Goal: Information Seeking & Learning: Learn about a topic

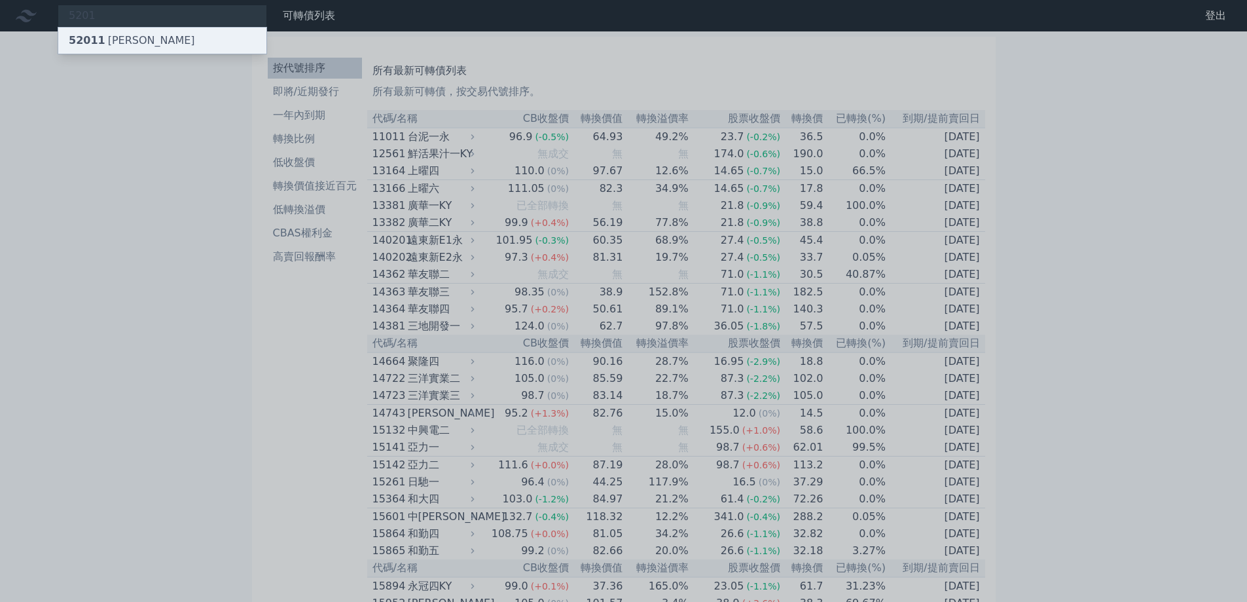
type input "5201"
click at [171, 34] on div "52011 [PERSON_NAME]" at bounding box center [162, 40] width 208 height 26
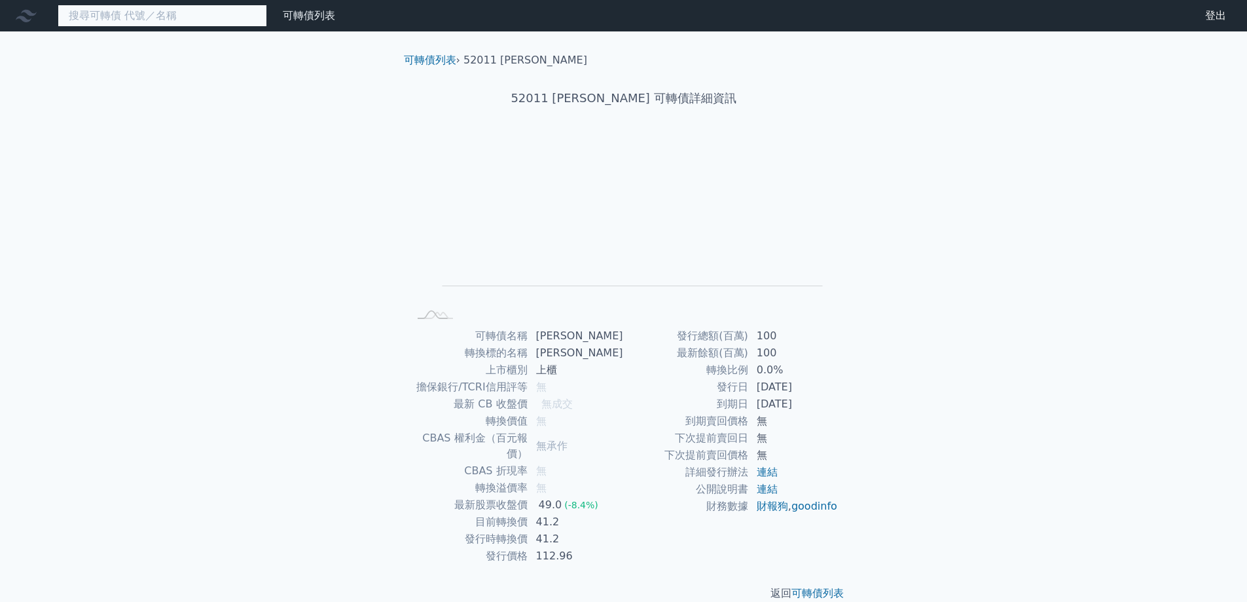
click at [196, 11] on input at bounding box center [162, 16] width 209 height 22
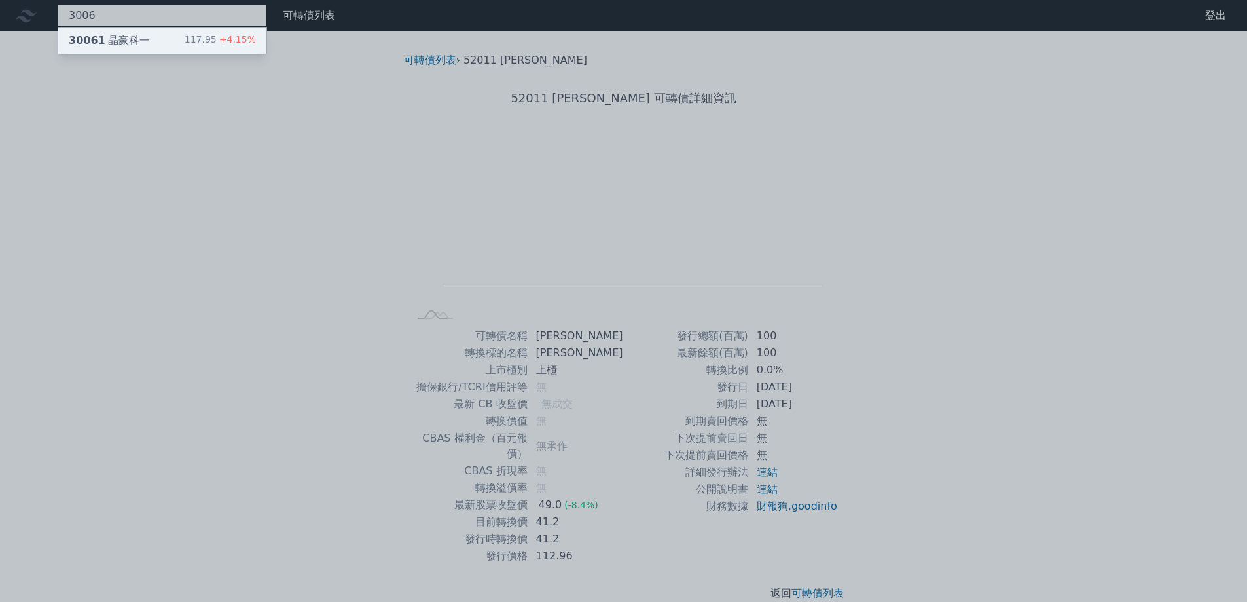
type input "3006"
click at [202, 31] on div "30061 晶豪科一 117.95 +4.15%" at bounding box center [162, 40] width 208 height 26
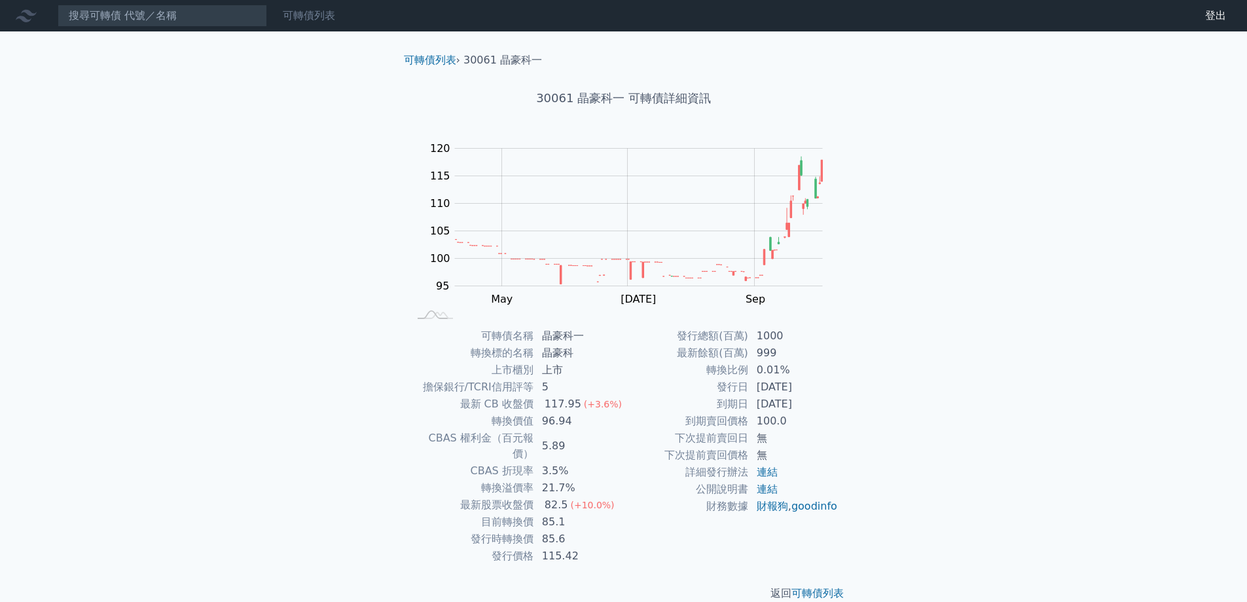
click at [322, 14] on link "可轉債列表" at bounding box center [309, 15] width 52 height 12
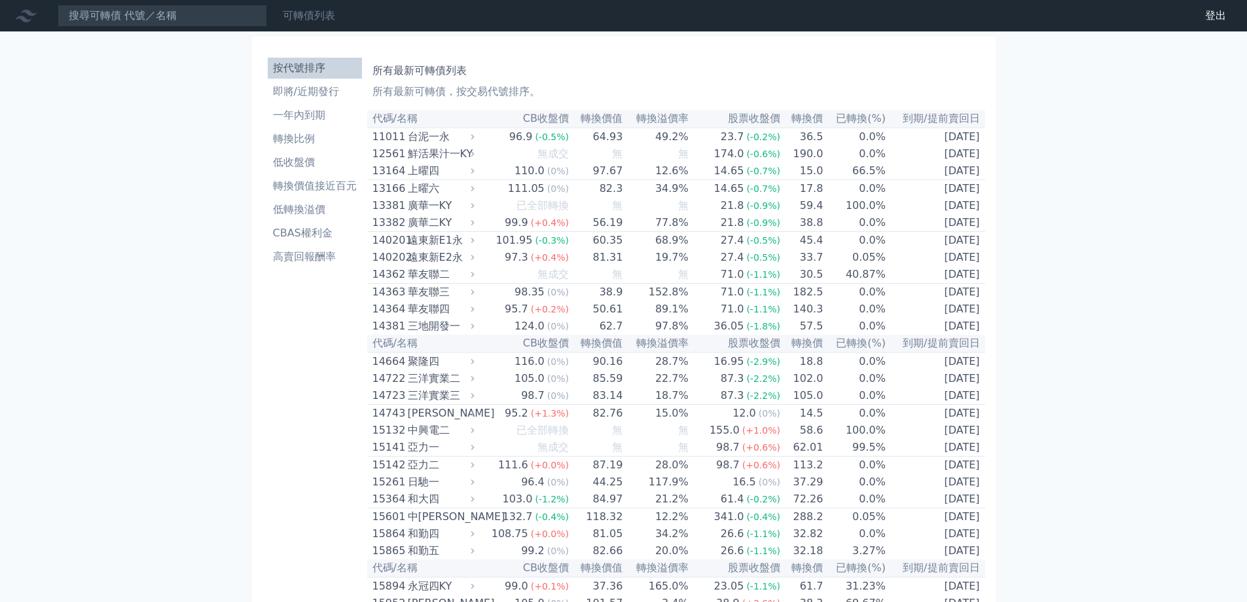
click at [304, 14] on link "可轉債列表" at bounding box center [309, 15] width 52 height 12
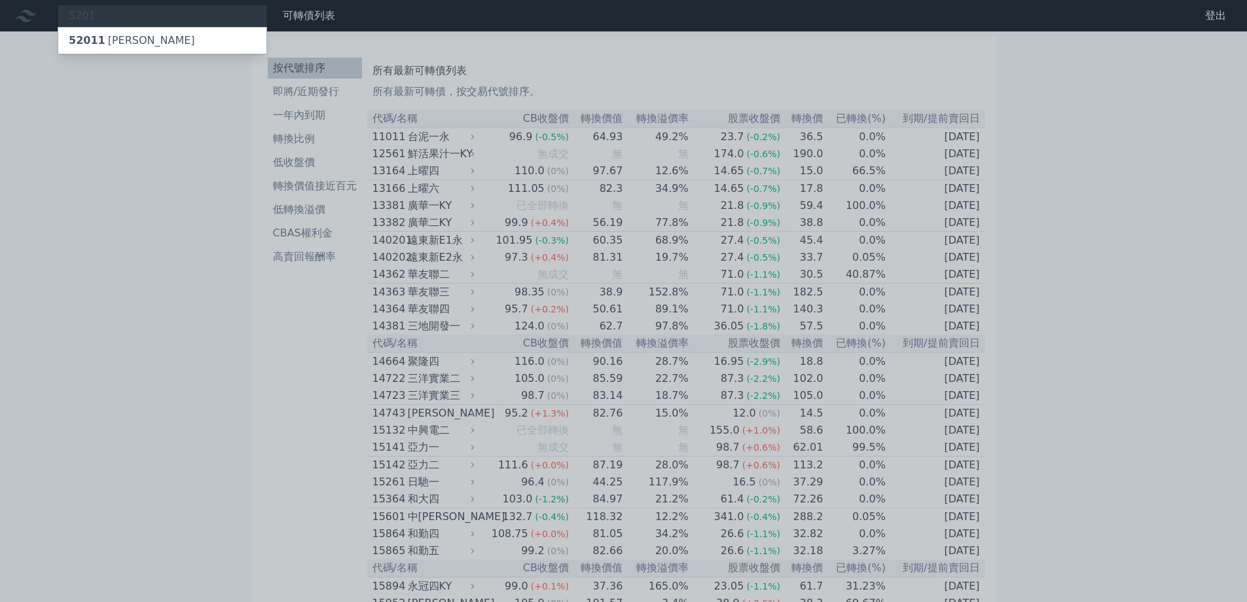
click at [308, 234] on div at bounding box center [623, 301] width 1247 height 602
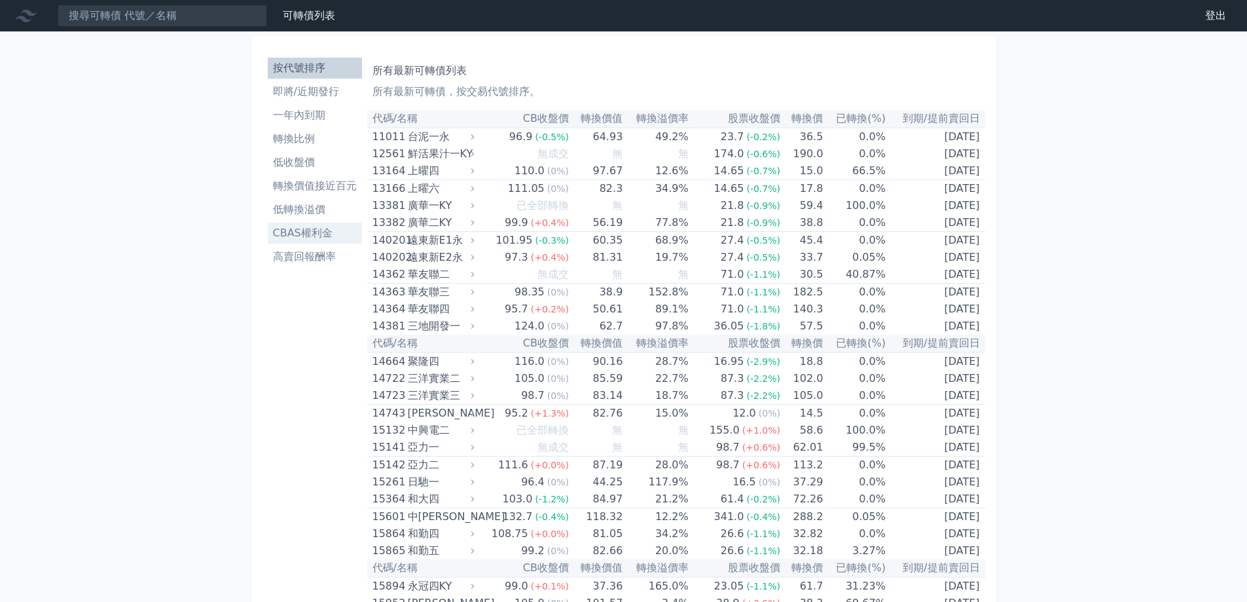
drag, startPoint x: 301, startPoint y: 232, endPoint x: 294, endPoint y: 232, distance: 7.2
click at [294, 232] on li "CBAS權利金" at bounding box center [315, 233] width 94 height 16
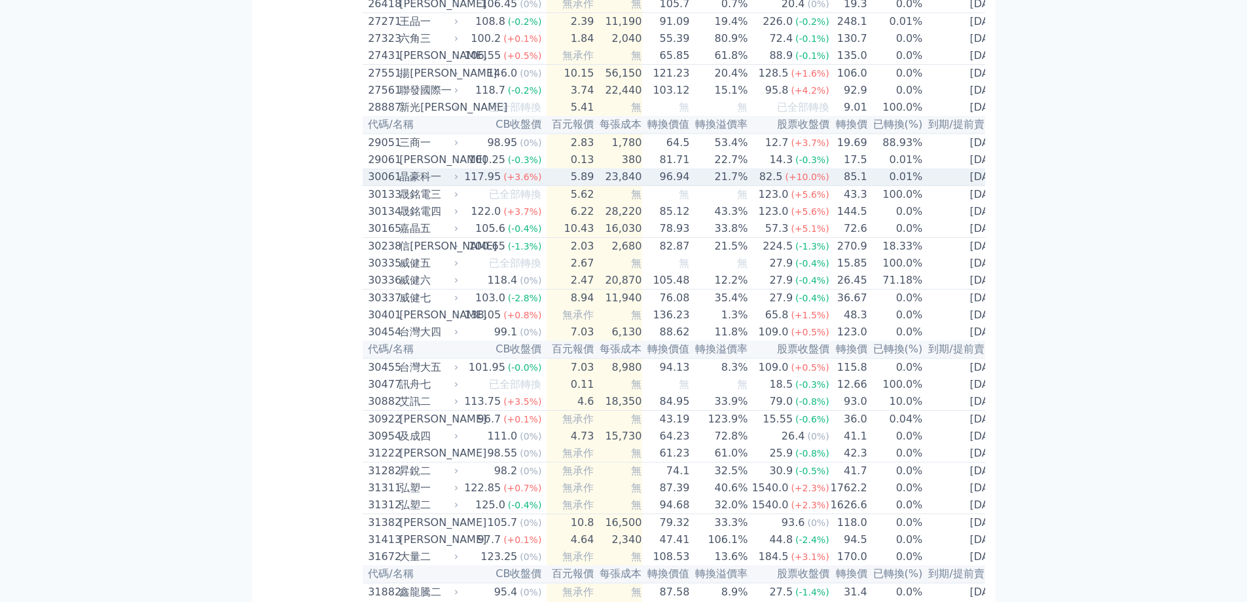
click at [526, 182] on span "(+3.6%)" at bounding box center [522, 177] width 38 height 10
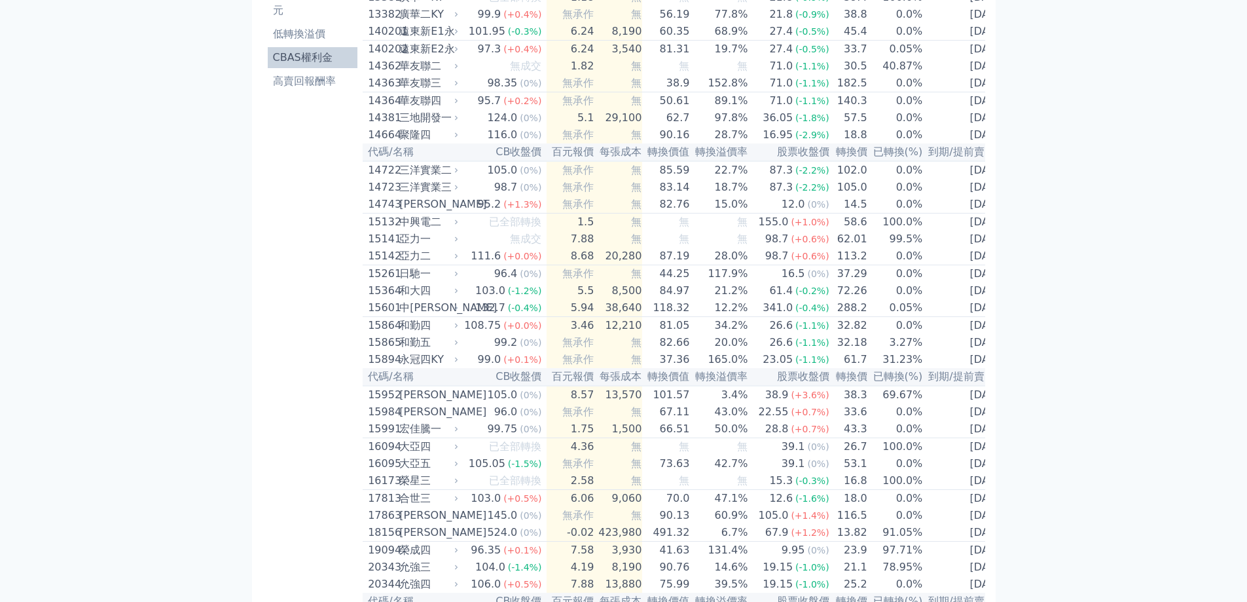
scroll to position [0, 0]
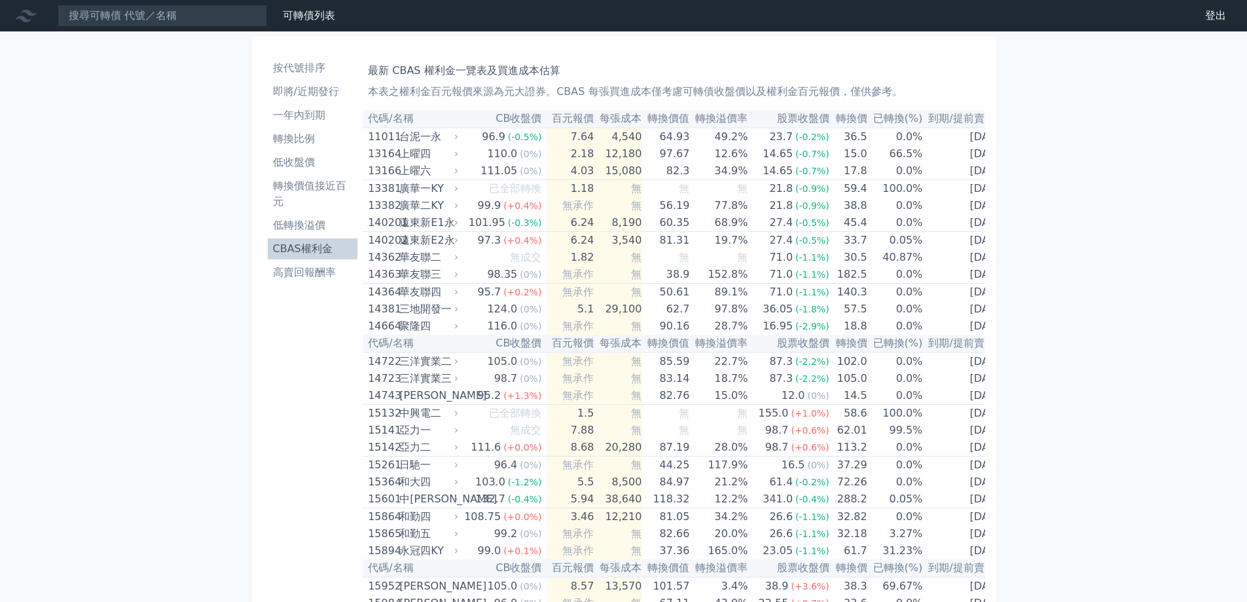
click at [576, 123] on th "百元報價" at bounding box center [571, 119] width 48 height 18
click at [321, 228] on li "低轉換溢價" at bounding box center [313, 225] width 90 height 16
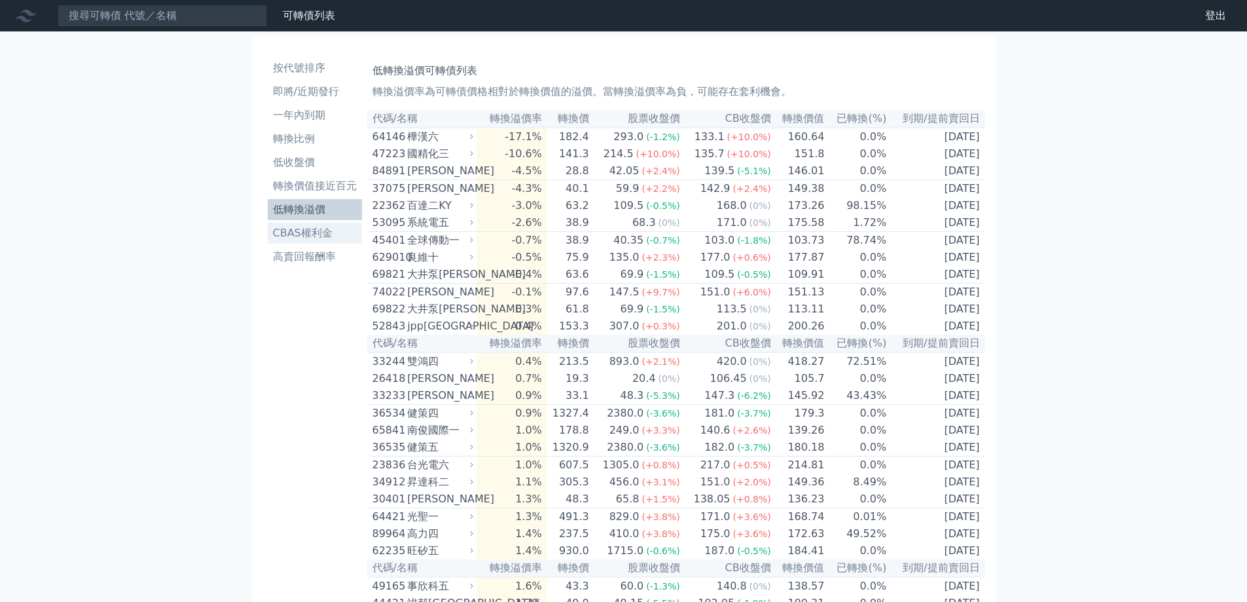
click at [313, 237] on li "CBAS權利金" at bounding box center [315, 233] width 94 height 16
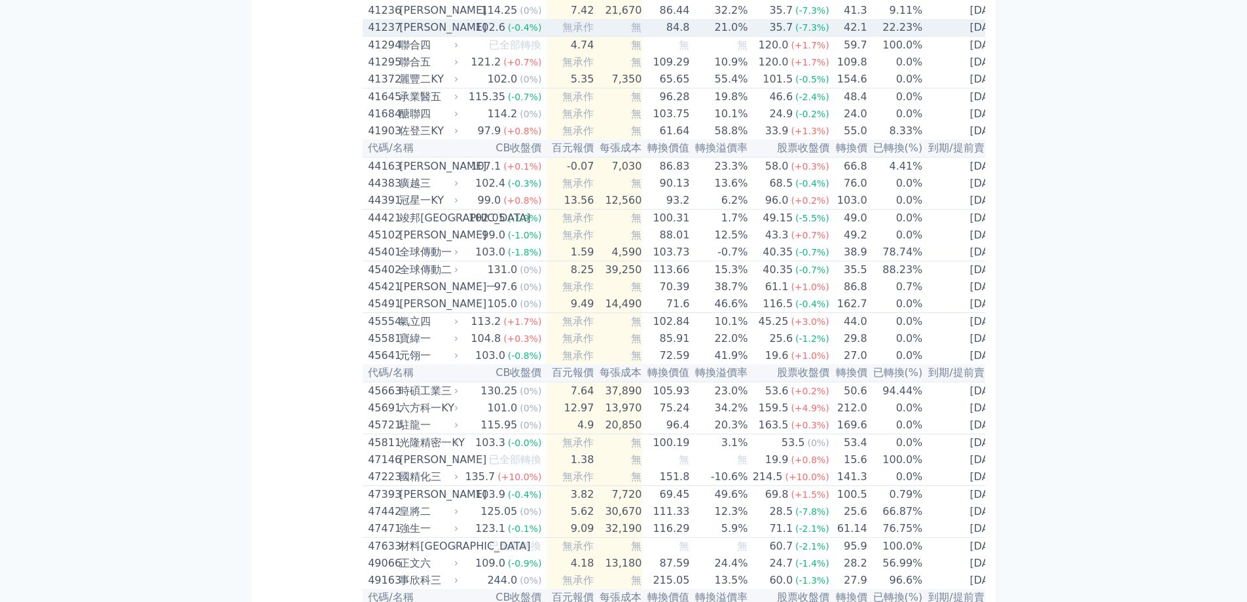
scroll to position [3273, 0]
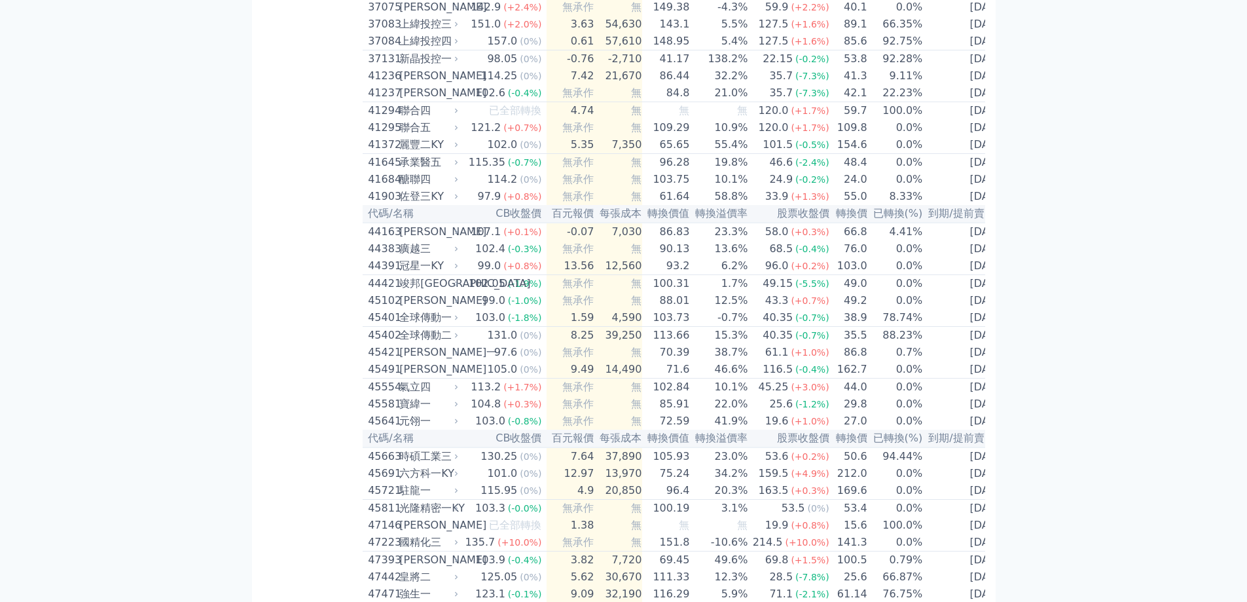
click at [1055, 333] on div "可轉債列表 財務數據 可轉債列表 財務數據 登出 登出 按代號排序 即將/近期發行 一年內到期 轉換比例 低收盤價 轉換價值接近百元 低轉換溢價" at bounding box center [623, 489] width 1247 height 7524
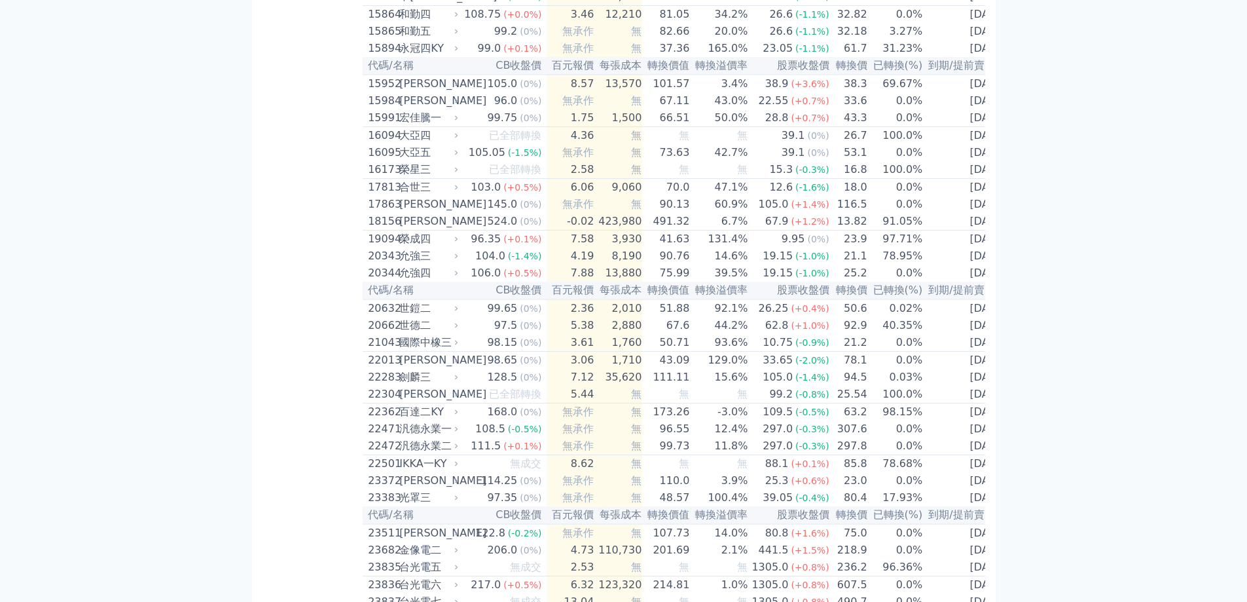
scroll to position [524, 0]
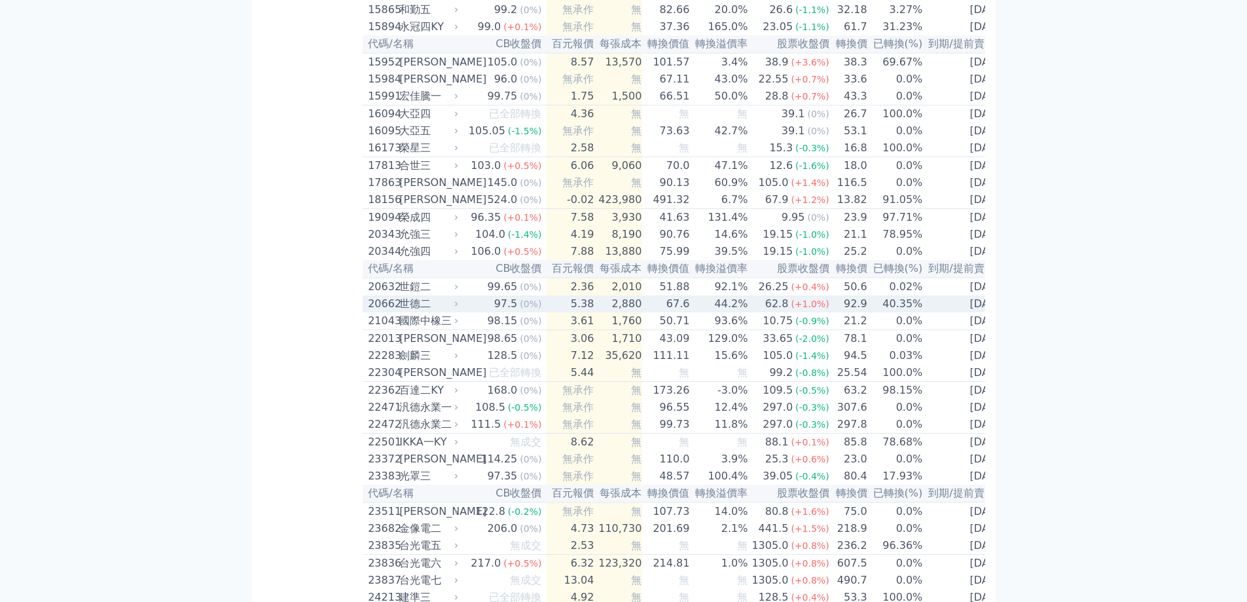
click at [406, 312] on div "世德二" at bounding box center [427, 304] width 56 height 16
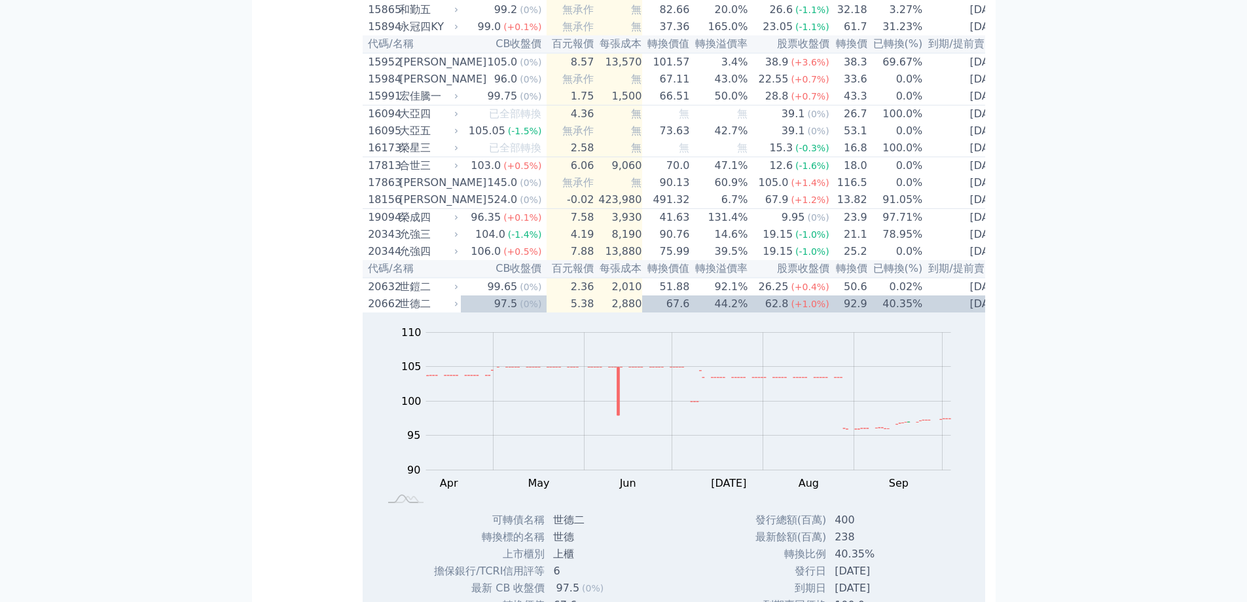
scroll to position [720, 0]
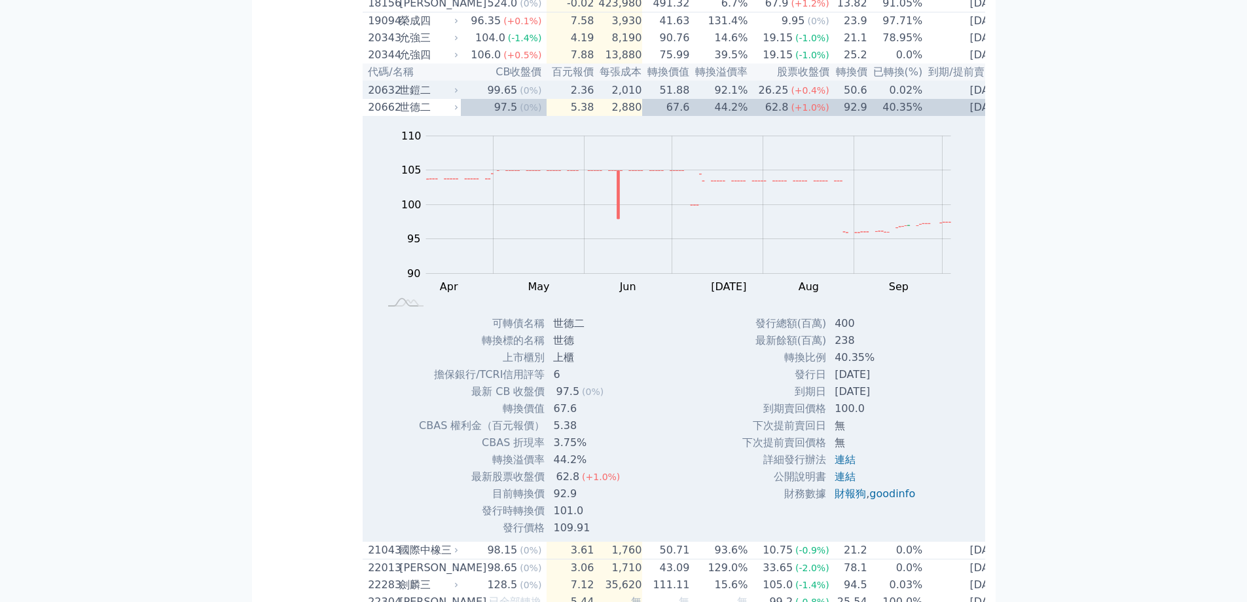
click at [422, 98] on div "世鎧二" at bounding box center [427, 90] width 56 height 16
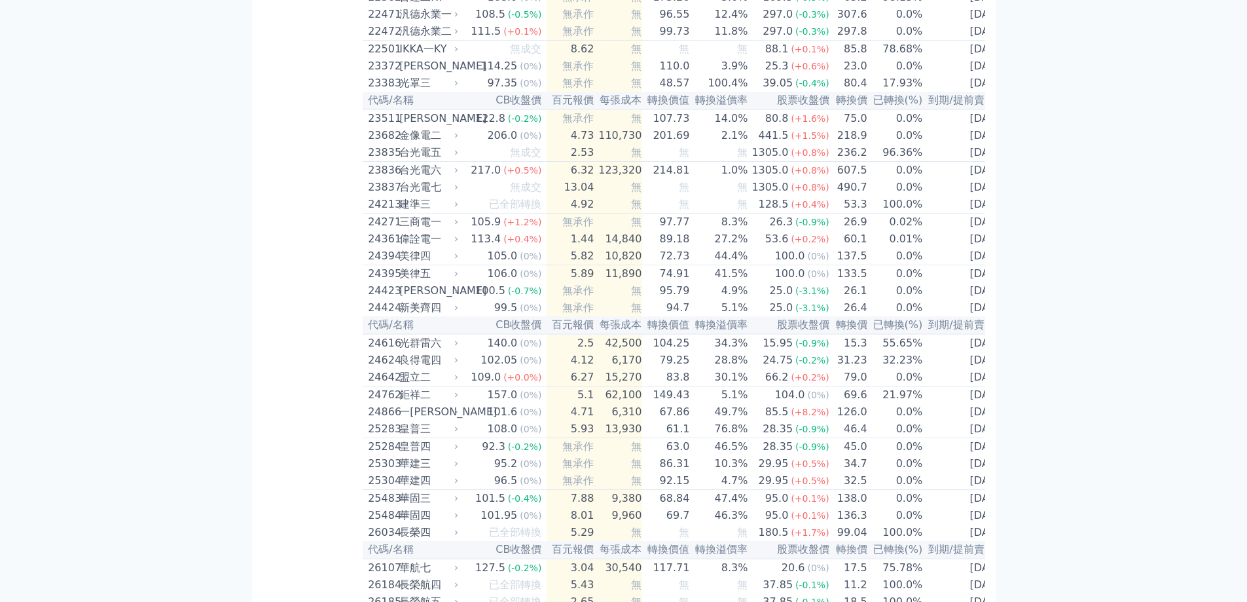
scroll to position [1833, 0]
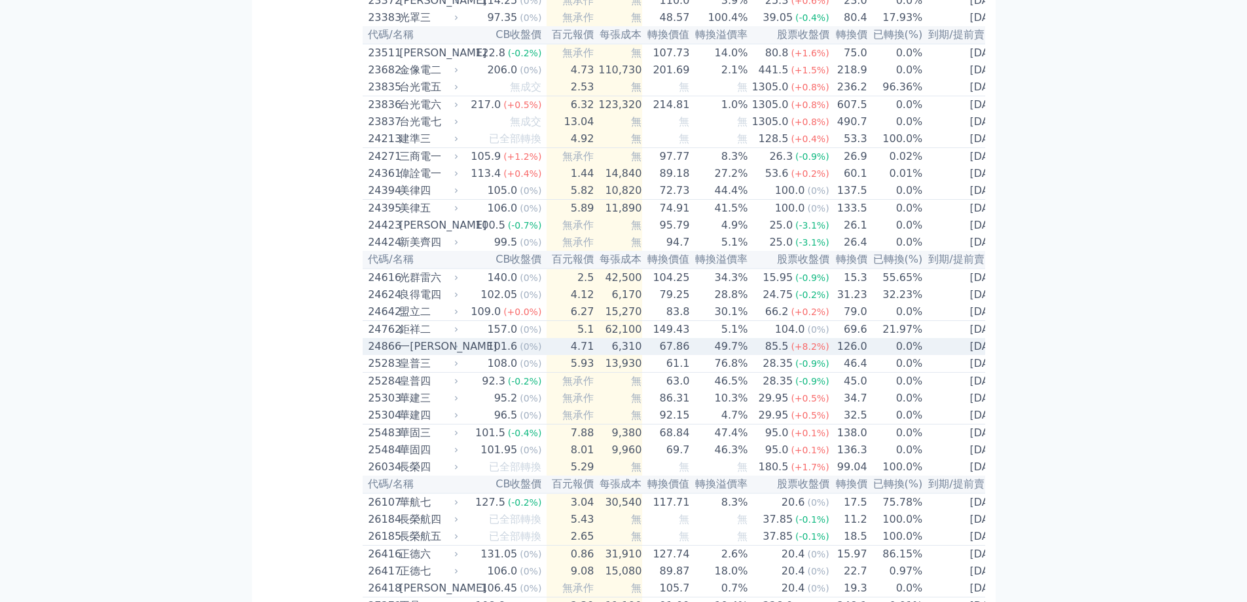
click at [420, 354] on div "一[PERSON_NAME]" at bounding box center [427, 346] width 56 height 16
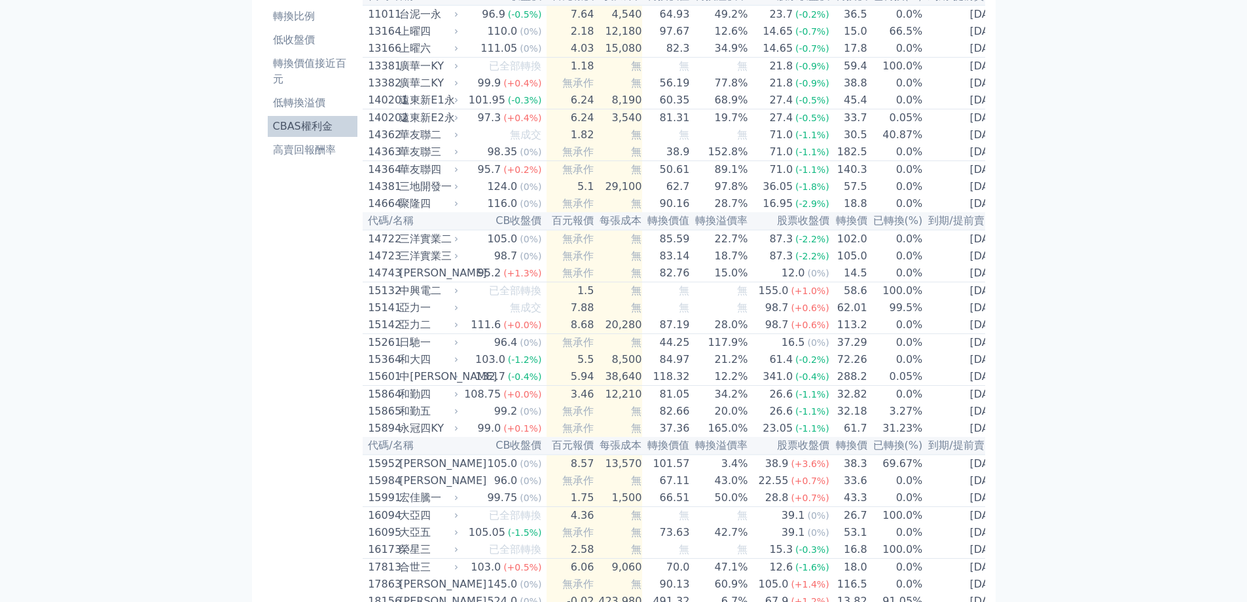
scroll to position [0, 0]
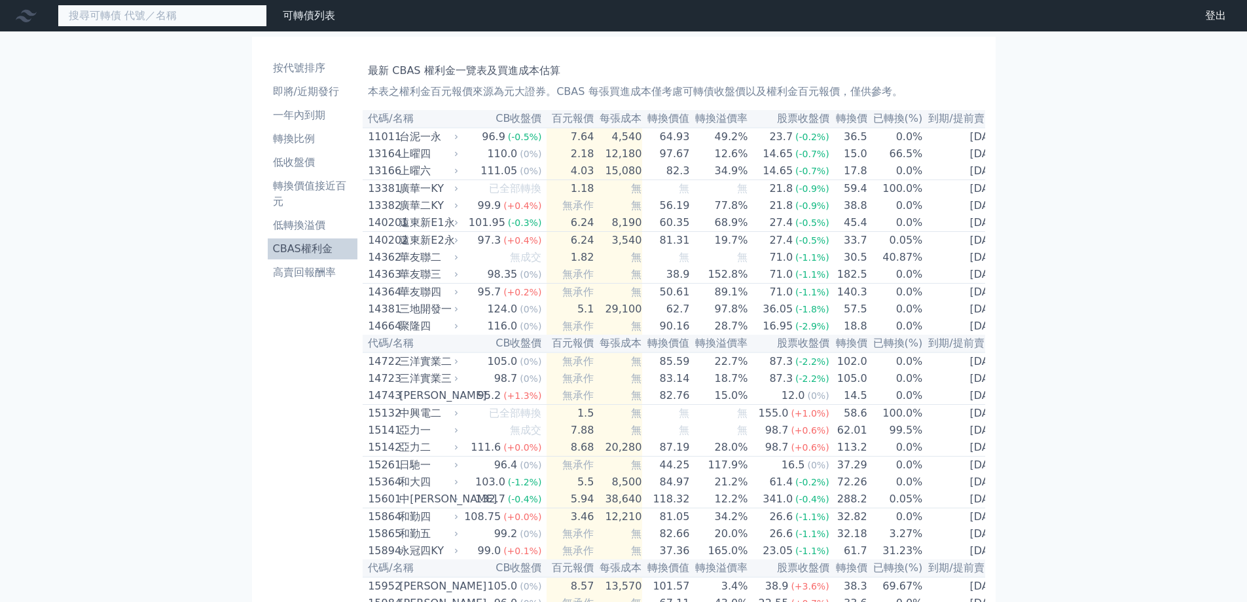
click at [160, 16] on input at bounding box center [162, 16] width 209 height 22
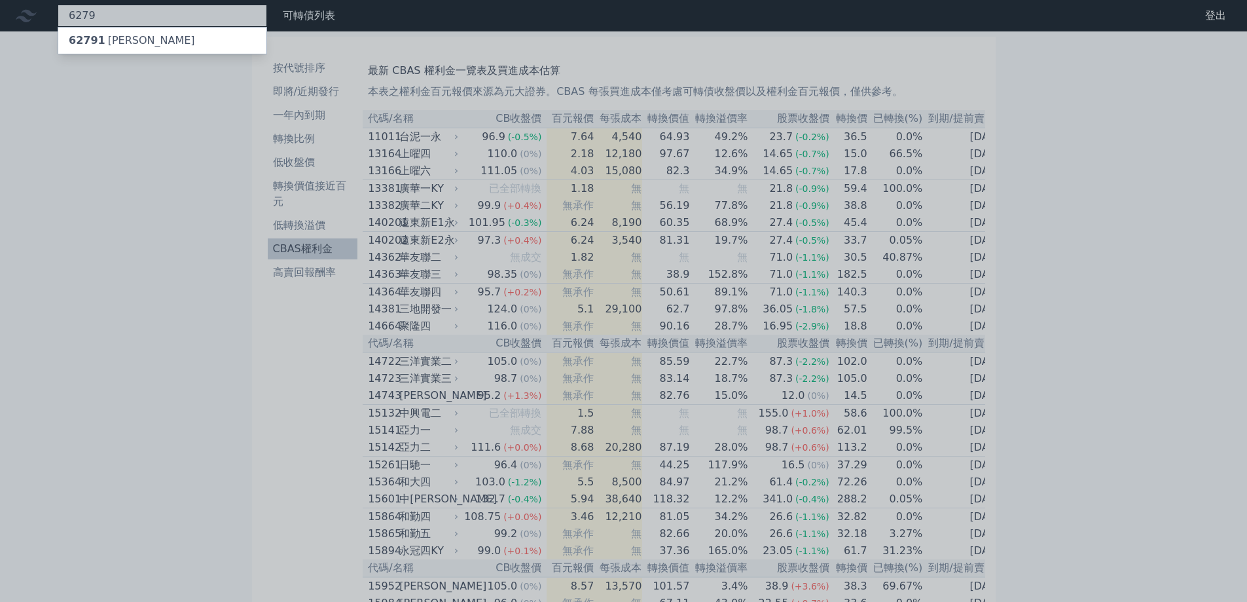
type input "6279"
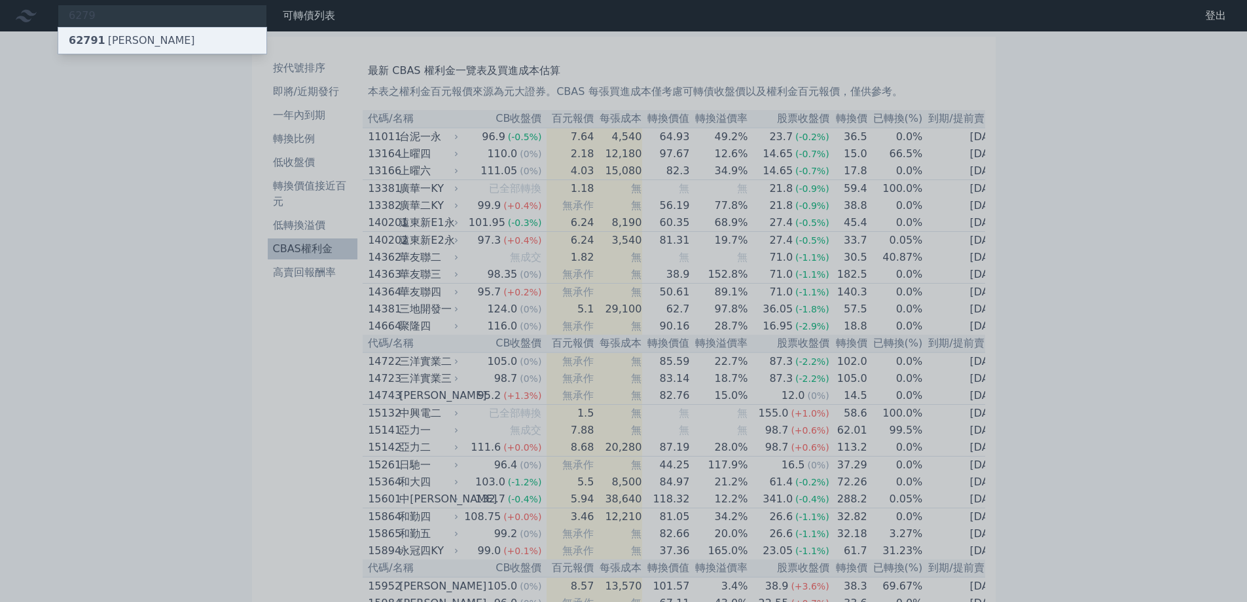
click at [162, 36] on div "62791 [PERSON_NAME]" at bounding box center [162, 40] width 208 height 26
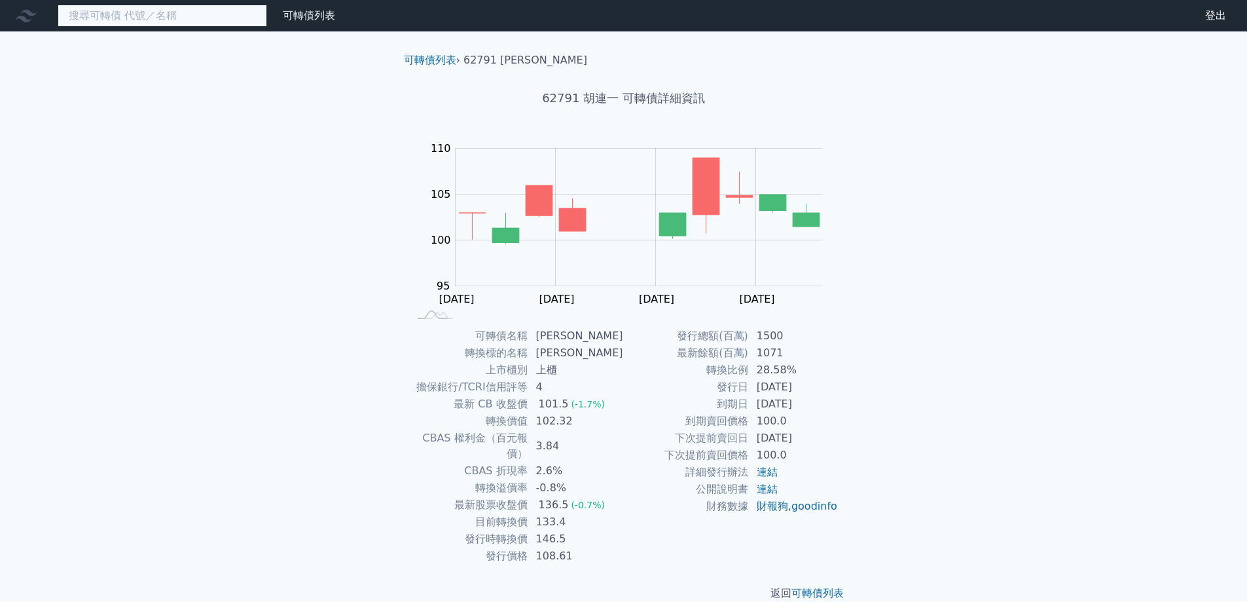
click at [218, 25] on input at bounding box center [162, 16] width 209 height 22
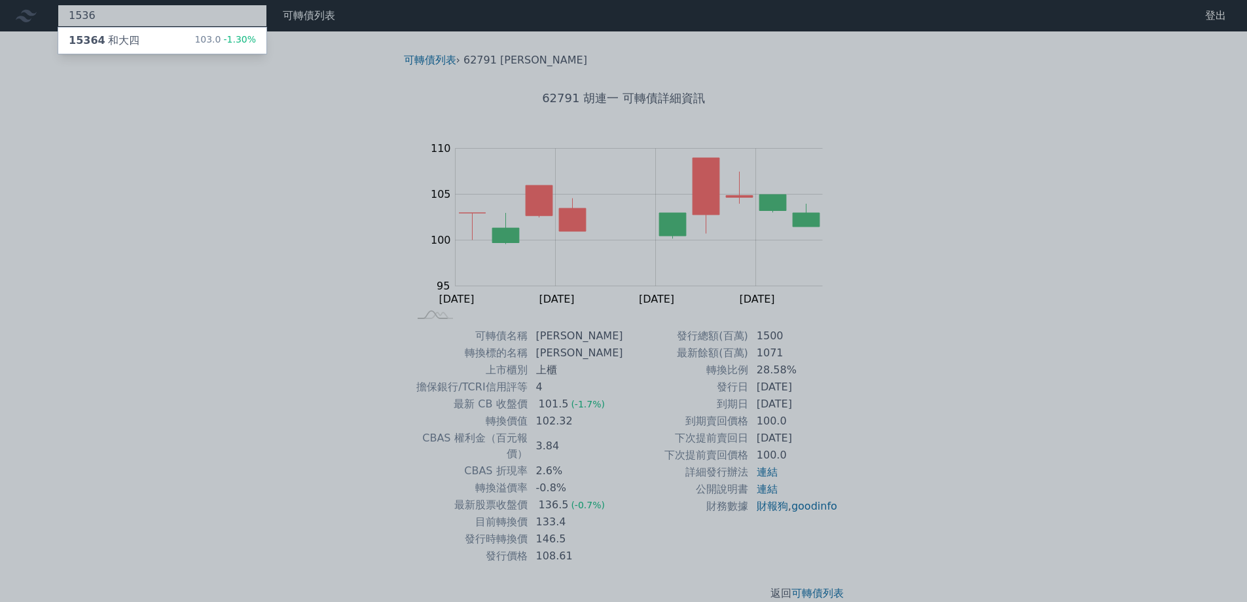
type input "1536"
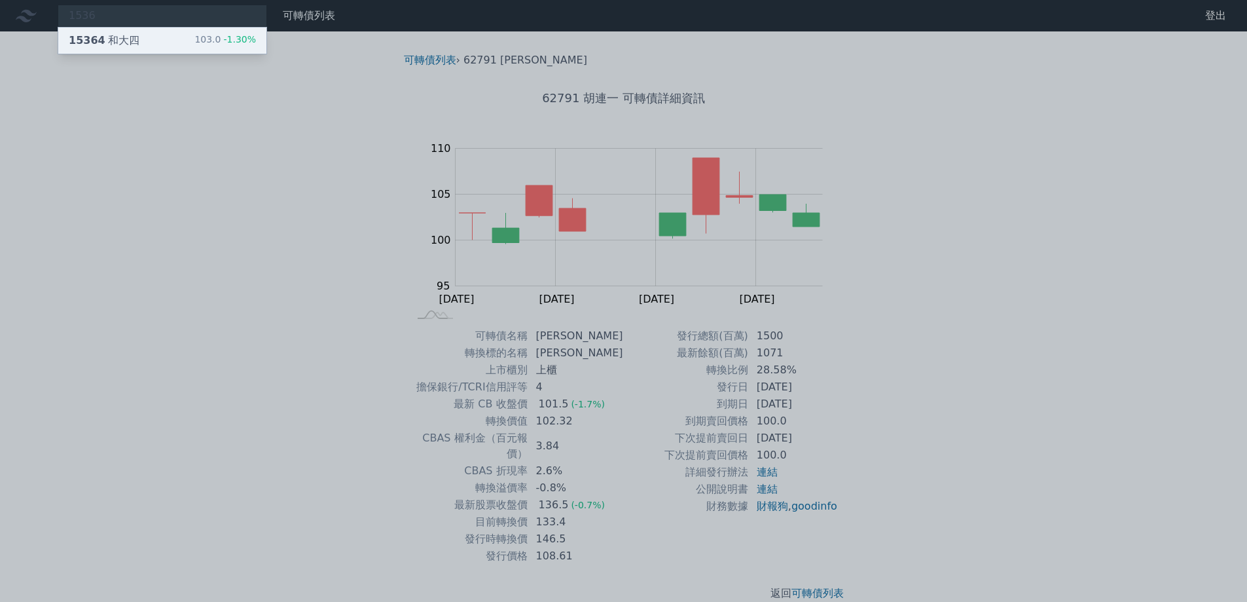
click at [213, 43] on div "103.0 -1.30%" at bounding box center [225, 41] width 62 height 16
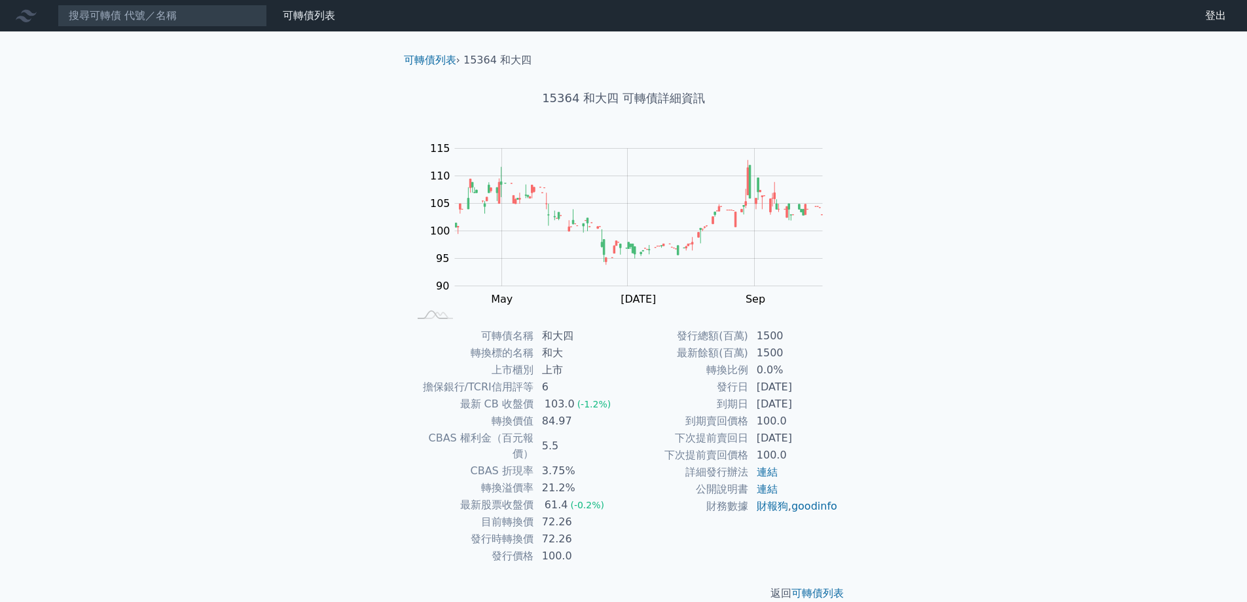
drag, startPoint x: 198, startPoint y: 153, endPoint x: 194, endPoint y: 143, distance: 11.4
click at [197, 149] on div "可轉債列表 財務數據 可轉債列表 財務數據 登出 登出 可轉債列表 › 15364 和大四 15364 和大四 可轉債詳細資訊 Zoom Out 100 80…" at bounding box center [623, 311] width 1247 height 622
click at [177, 23] on input at bounding box center [162, 16] width 209 height 22
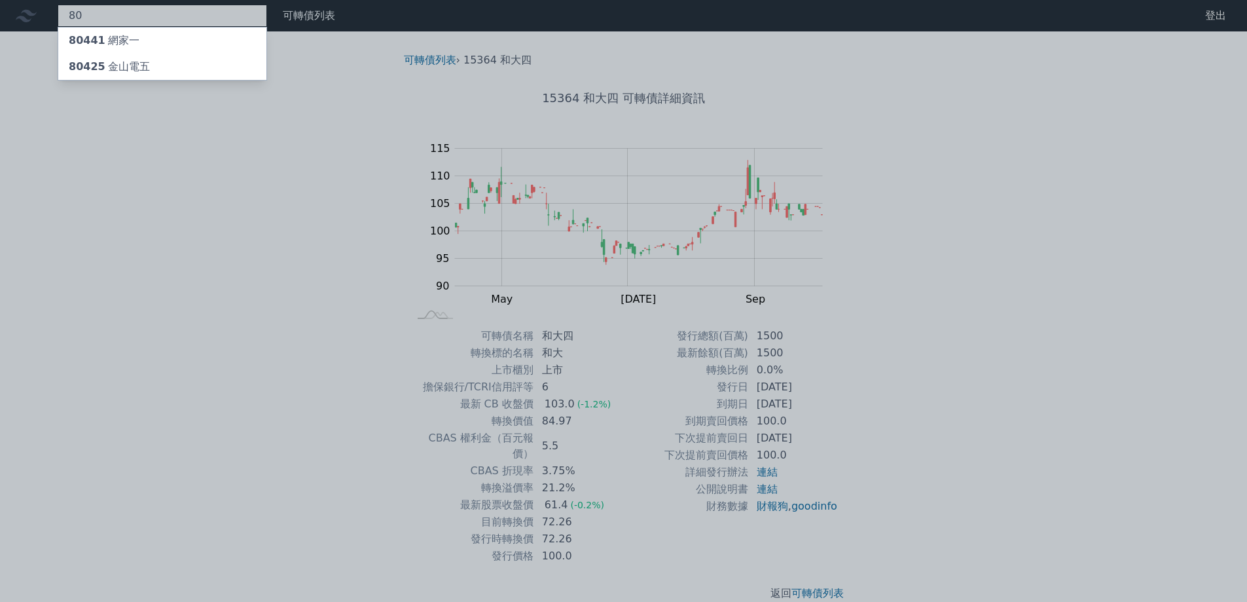
type input "8"
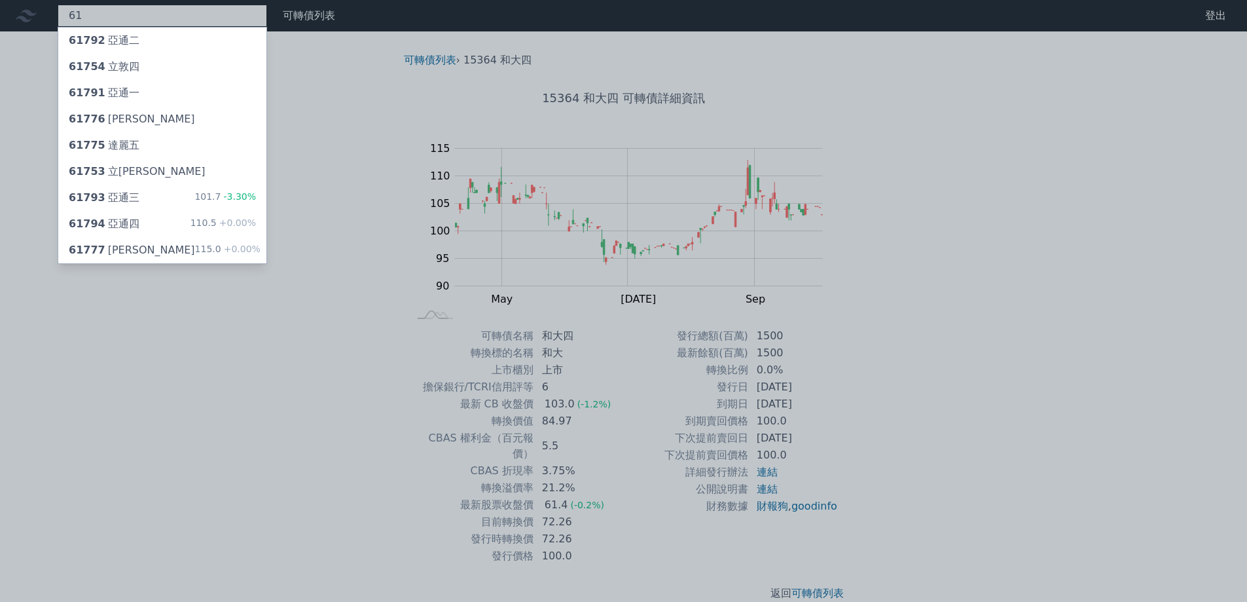
type input "6"
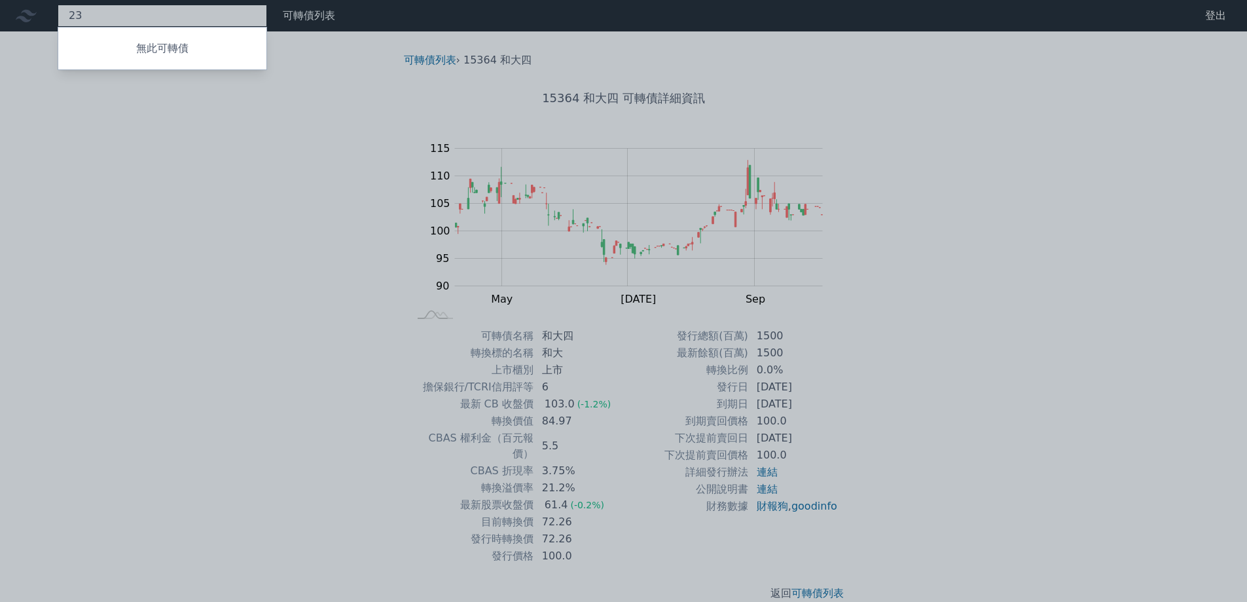
type input "2"
type input "5"
type input "2492"
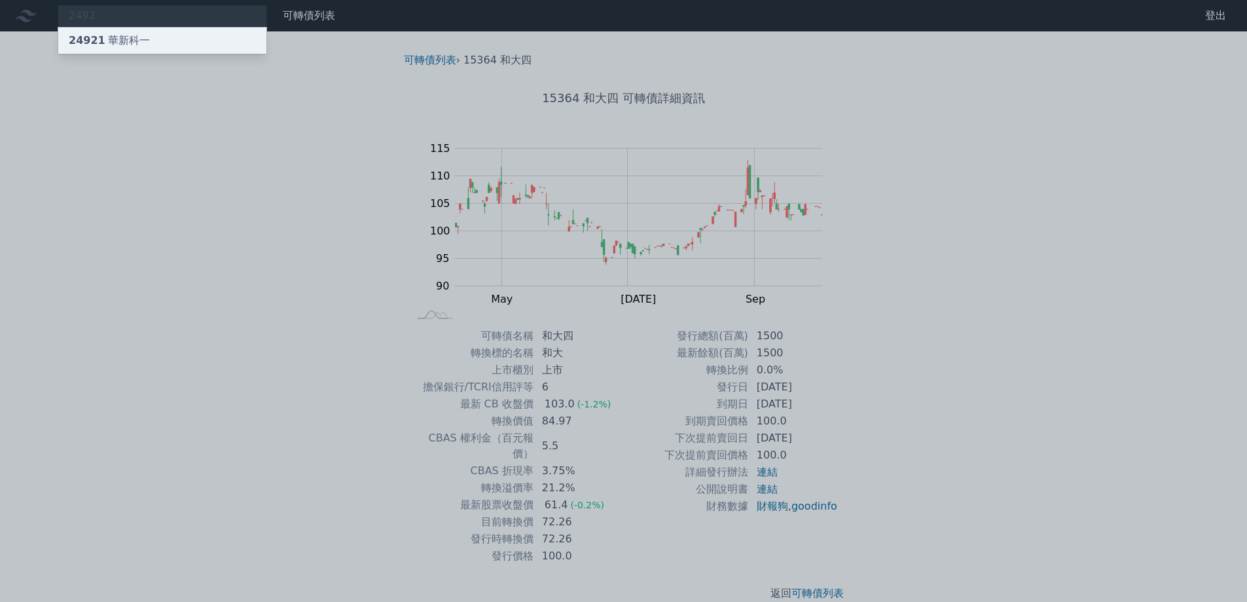
click at [174, 50] on div "24921 華新科一" at bounding box center [162, 40] width 208 height 26
